Goal: Task Accomplishment & Management: Use online tool/utility

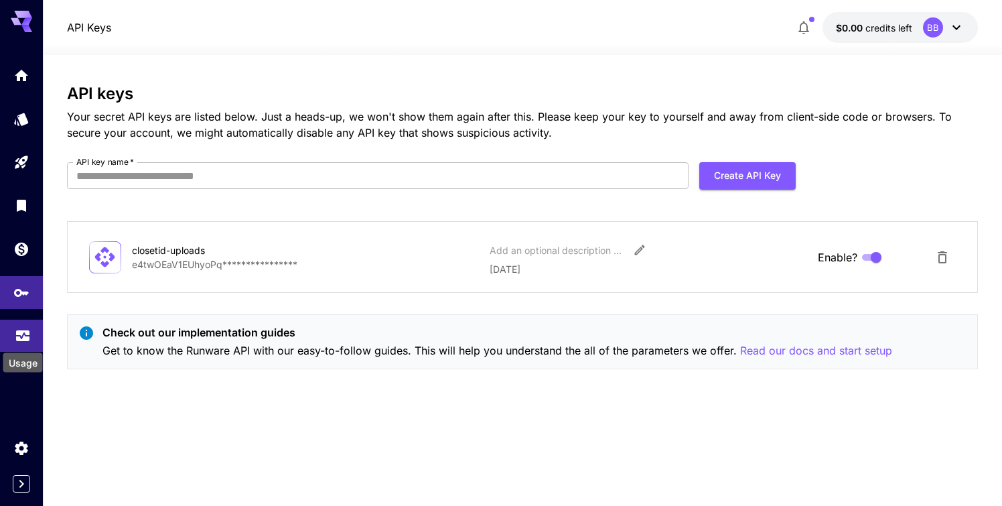
click at [21, 333] on icon "Usage" at bounding box center [22, 329] width 13 height 7
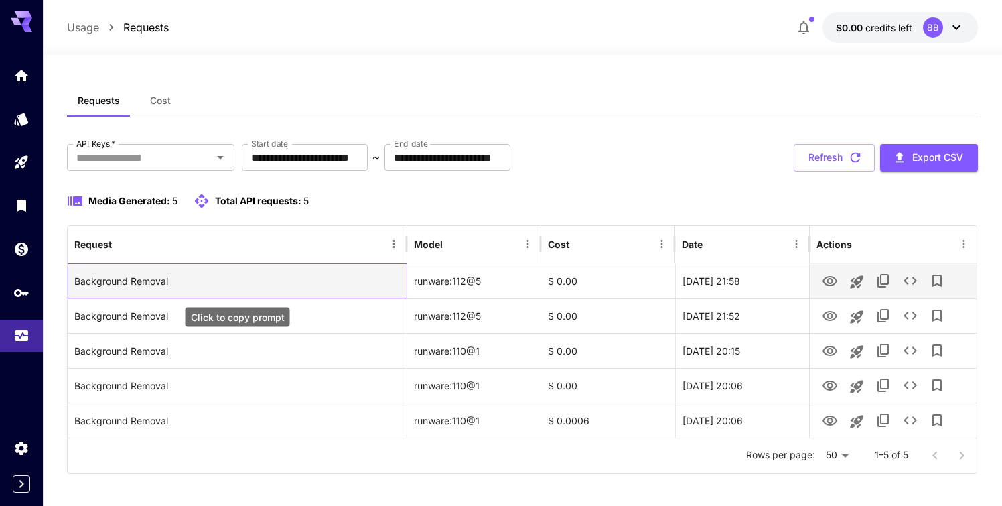
click at [159, 277] on div "Background Removal" at bounding box center [237, 281] width 326 height 34
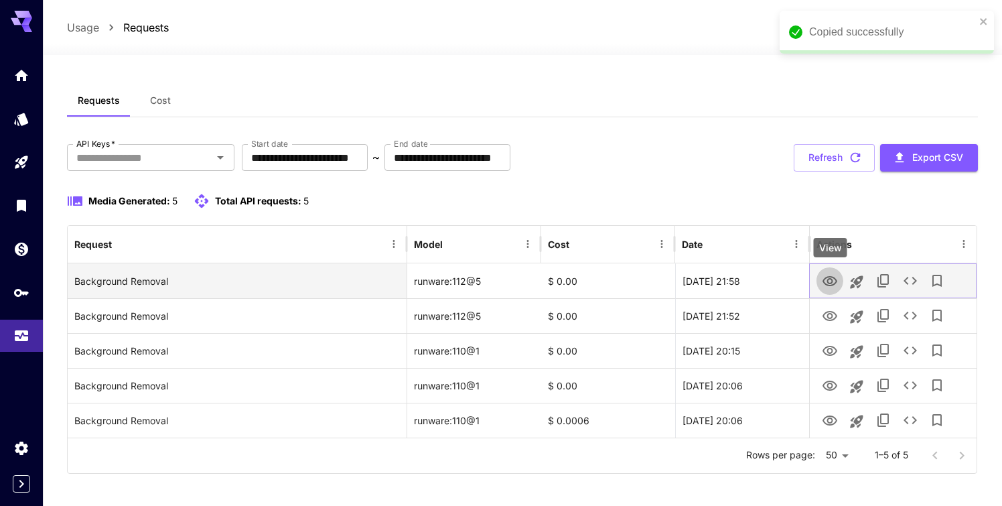
click at [825, 277] on icon "View" at bounding box center [829, 281] width 15 height 10
click at [857, 279] on icon "Launch in playground" at bounding box center [857, 282] width 16 height 16
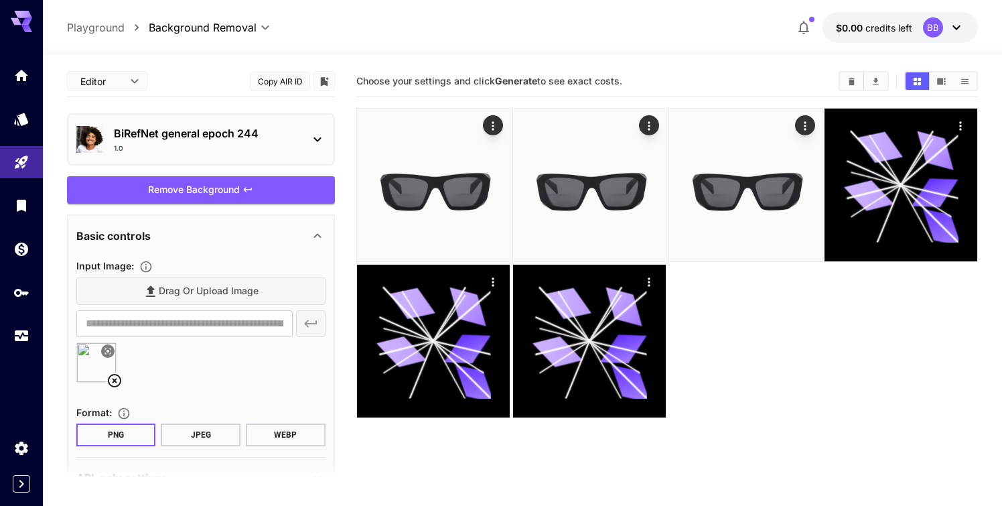
click at [93, 366] on img at bounding box center [96, 362] width 39 height 39
type input "********"
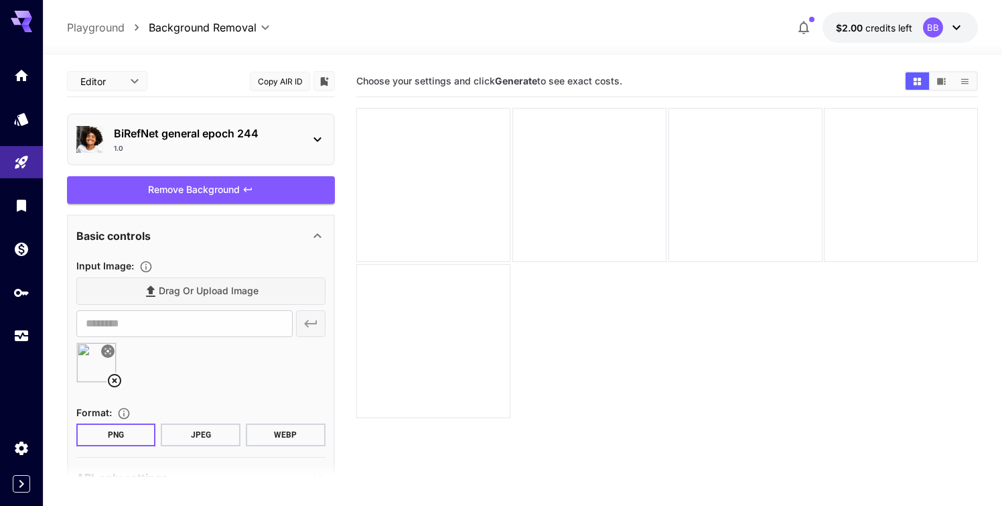
click at [113, 380] on icon at bounding box center [114, 380] width 13 height 13
click at [20, 332] on icon "Usage" at bounding box center [22, 329] width 13 height 7
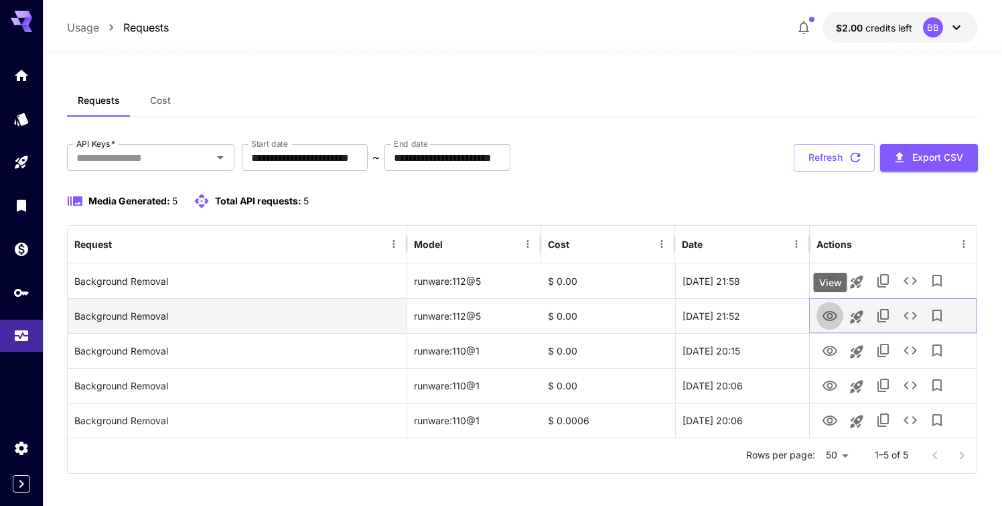
click at [824, 318] on icon "View" at bounding box center [829, 316] width 15 height 10
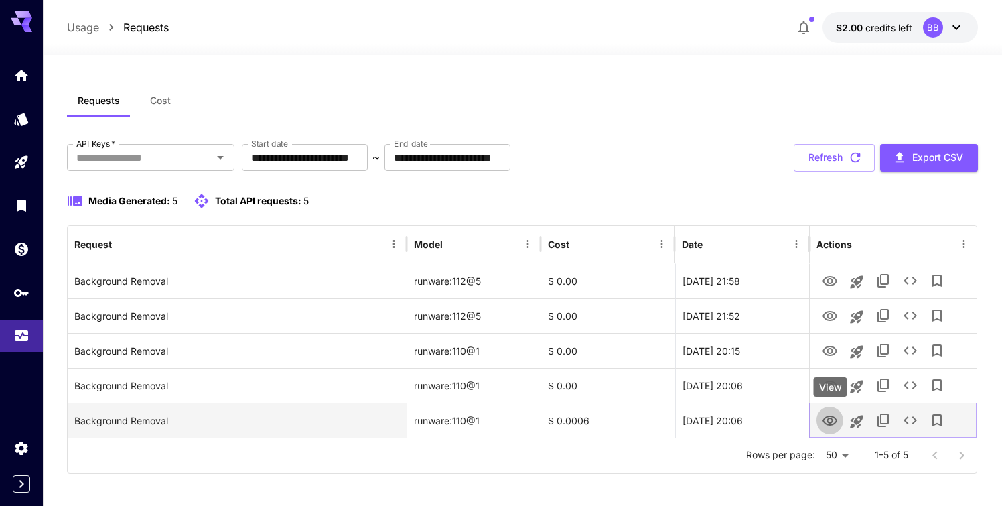
click at [827, 421] on icon "View" at bounding box center [829, 420] width 15 height 10
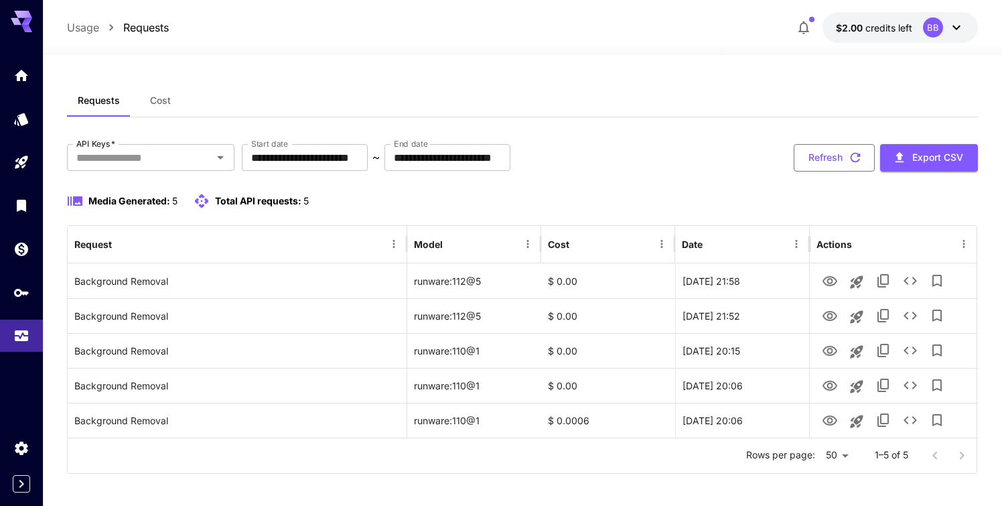
click at [851, 163] on icon "button" at bounding box center [855, 157] width 15 height 15
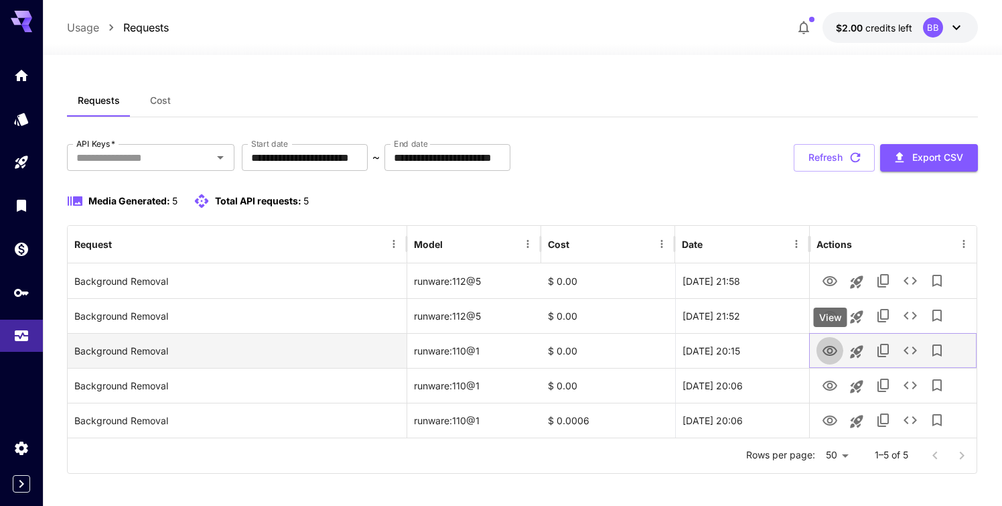
click at [828, 349] on icon "View" at bounding box center [829, 351] width 15 height 10
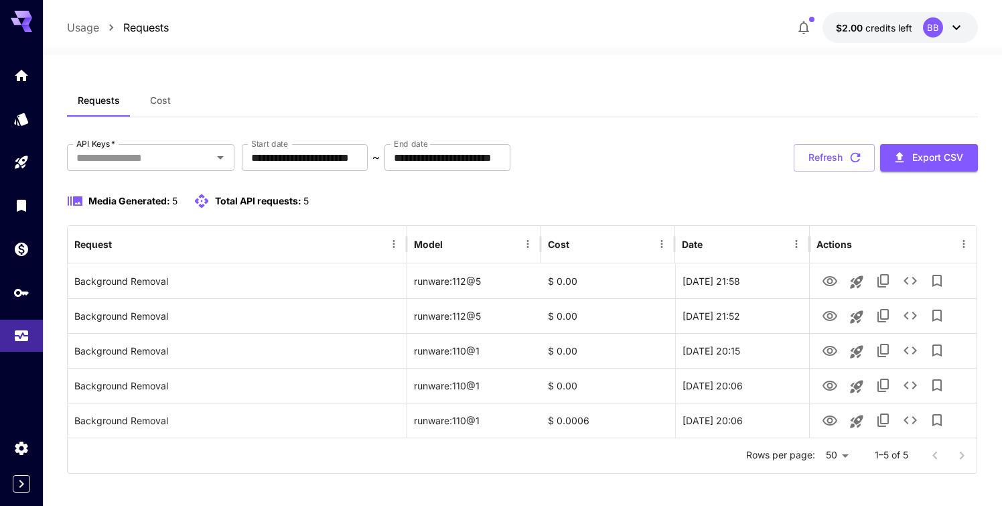
click at [167, 102] on span "Cost" at bounding box center [160, 100] width 21 height 12
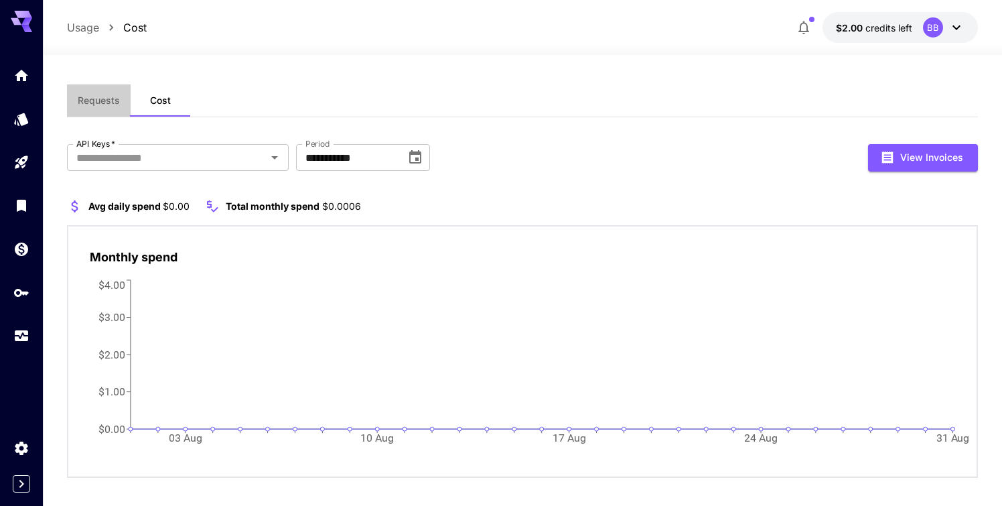
click at [111, 102] on span "Requests" at bounding box center [99, 100] width 42 height 12
